Goal: Obtain resource: Obtain resource

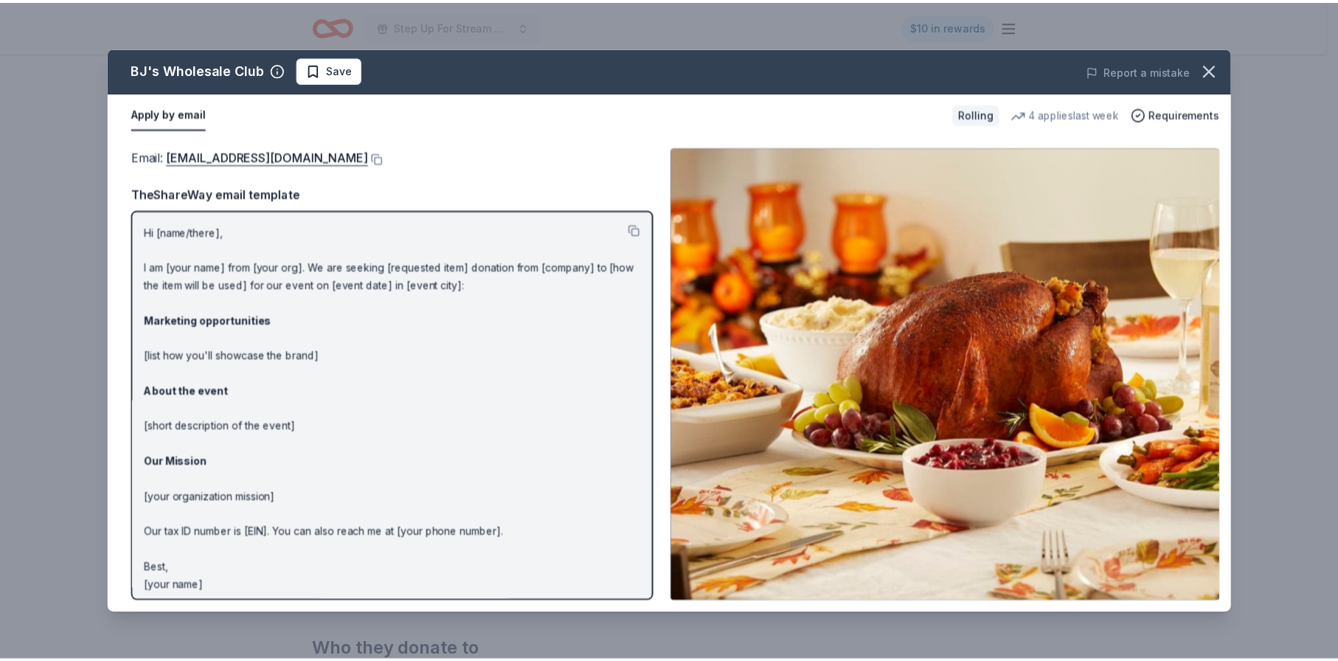
scroll to position [5, 0]
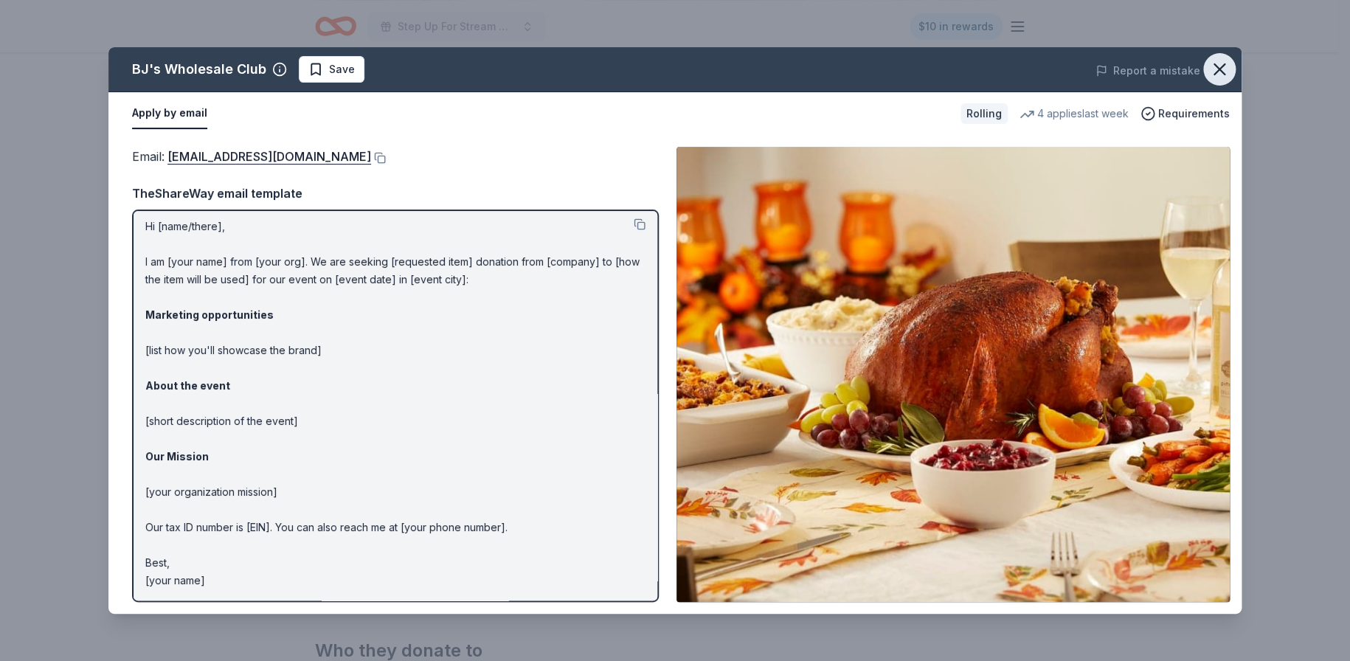
click at [1214, 66] on icon "button" at bounding box center [1219, 69] width 21 height 21
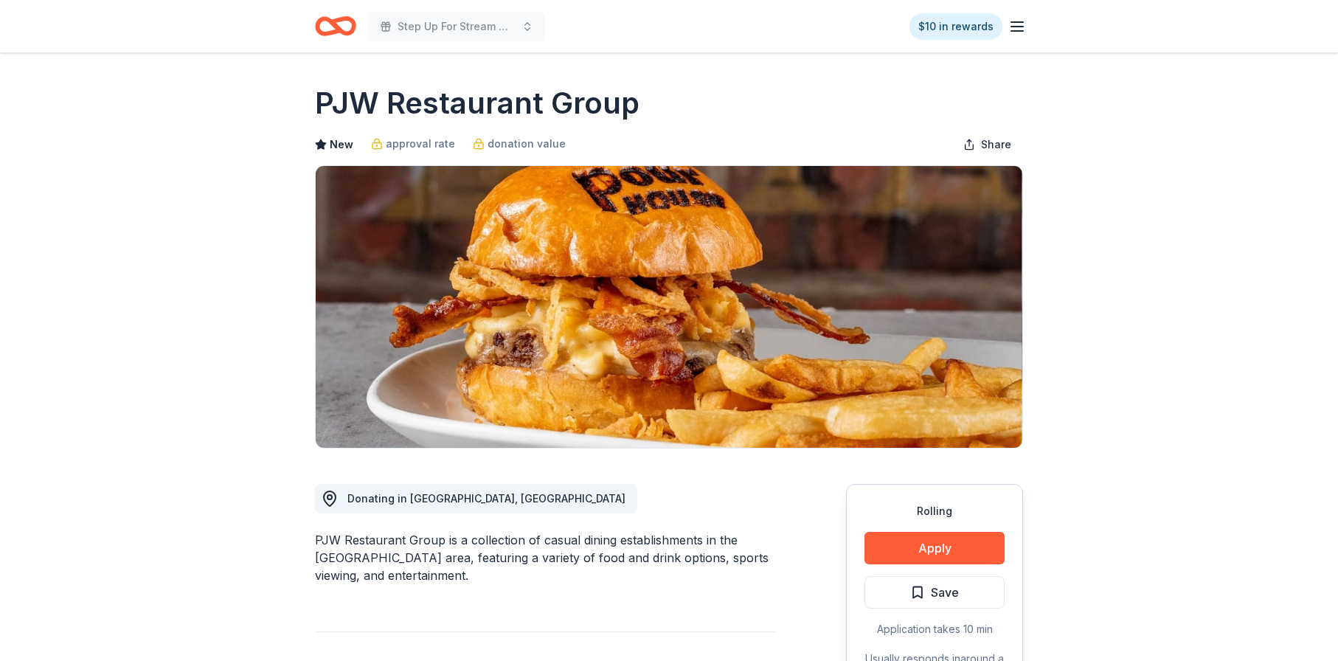
scroll to position [295, 0]
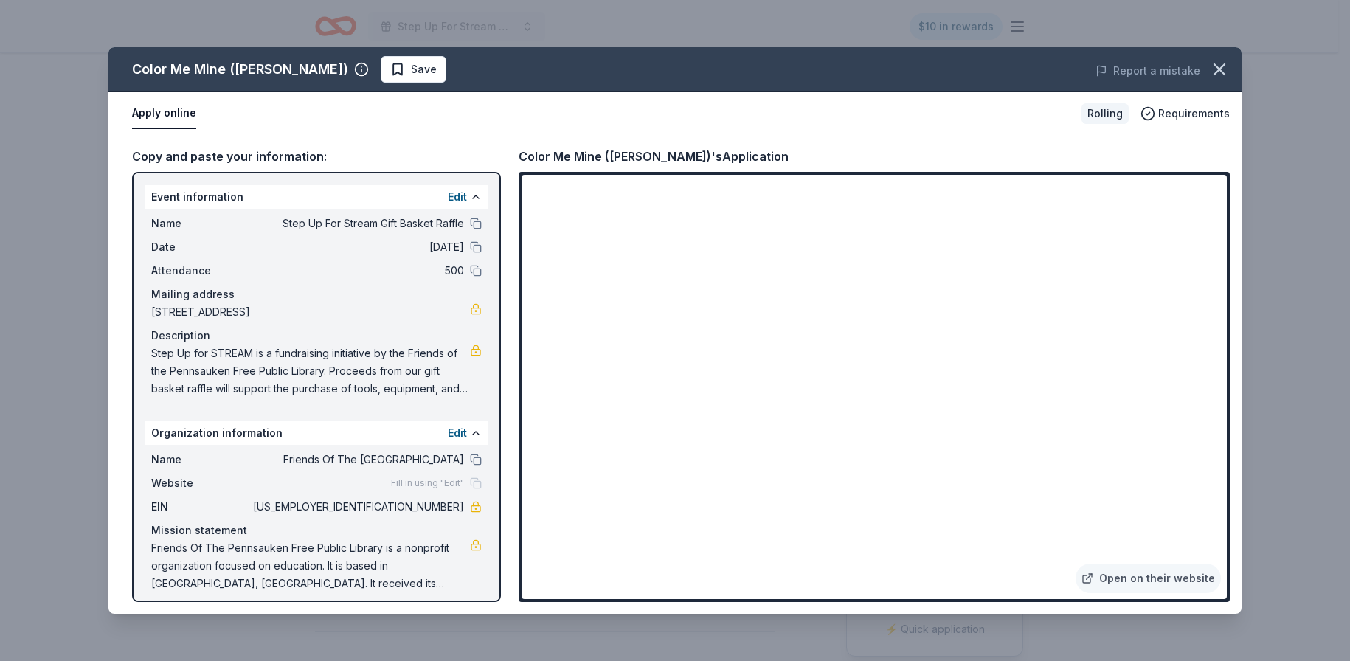
scroll to position [74, 0]
click at [317, 581] on span "Friends Of The Pennsauken Free Public Library is a nonprofit organization focus…" at bounding box center [310, 565] width 319 height 53
click at [331, 370] on span "Step Up for STREAM is a fundraising initiative by the Friends of the Pennsauken…" at bounding box center [310, 371] width 319 height 53
click at [1135, 606] on div "Copy and paste your information: Event information Edit Name Step Up For Stream…" at bounding box center [674, 374] width 1133 height 479
